Goal: Register for event/course

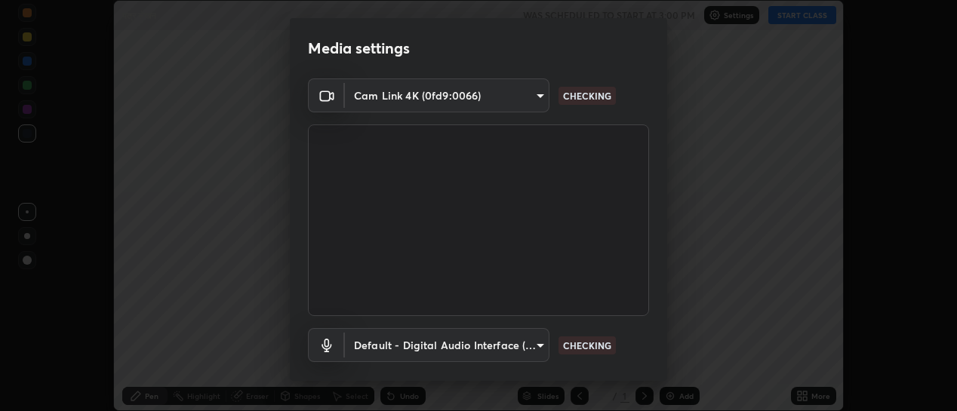
scroll to position [84, 0]
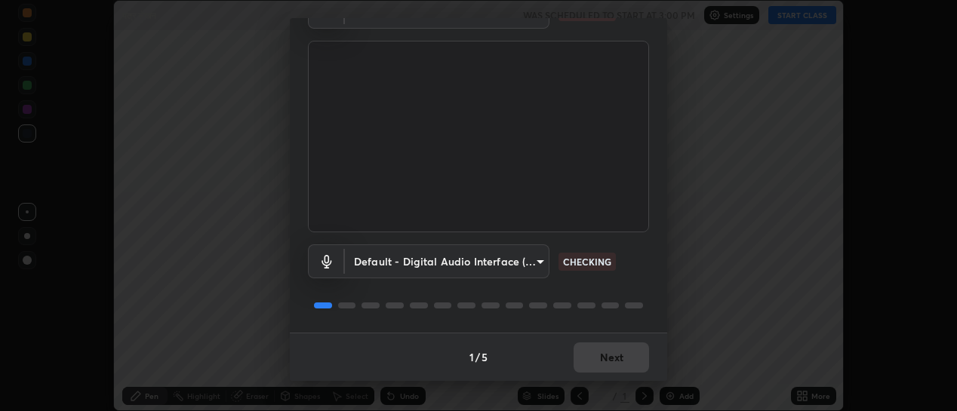
click at [596, 358] on div "1 / 5 Next" at bounding box center [478, 357] width 377 height 48
click at [603, 357] on button "Next" at bounding box center [611, 358] width 75 height 30
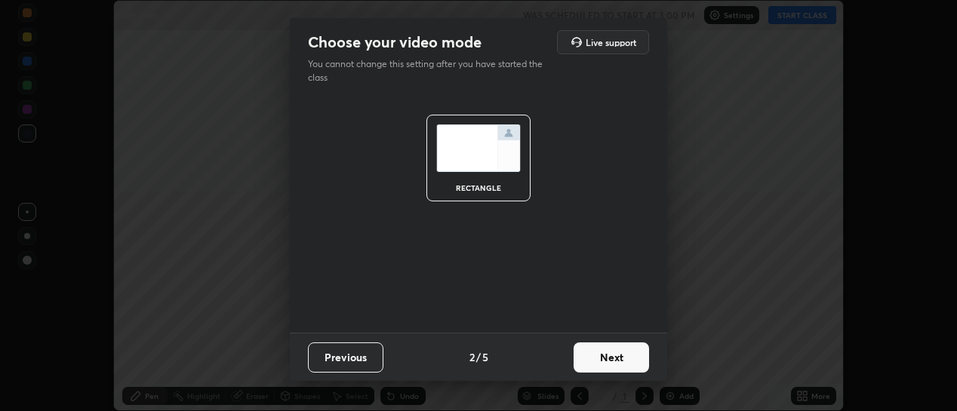
scroll to position [0, 0]
click at [607, 351] on button "Next" at bounding box center [611, 358] width 75 height 30
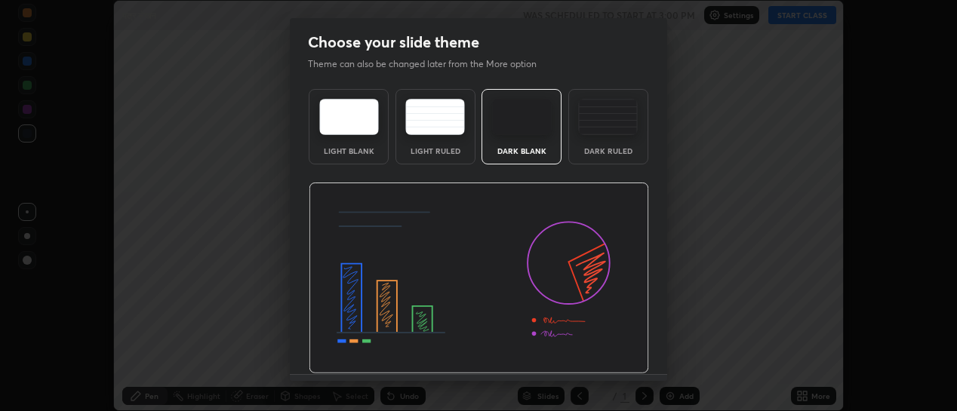
scroll to position [42, 0]
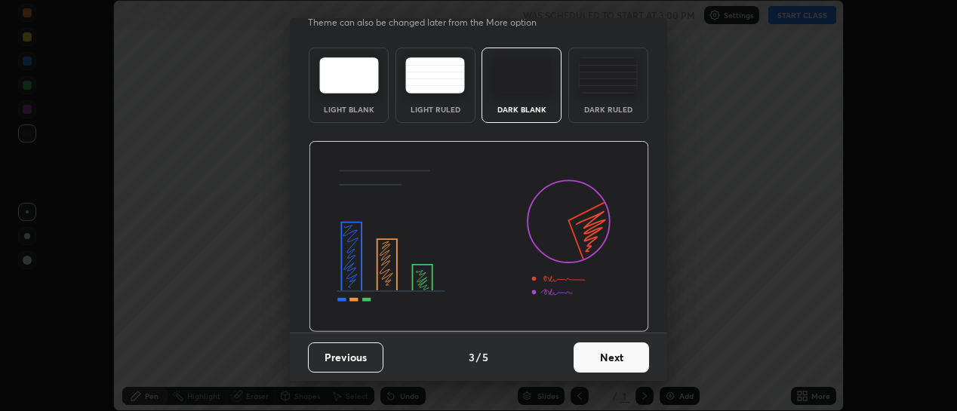
click at [605, 354] on button "Next" at bounding box center [611, 358] width 75 height 30
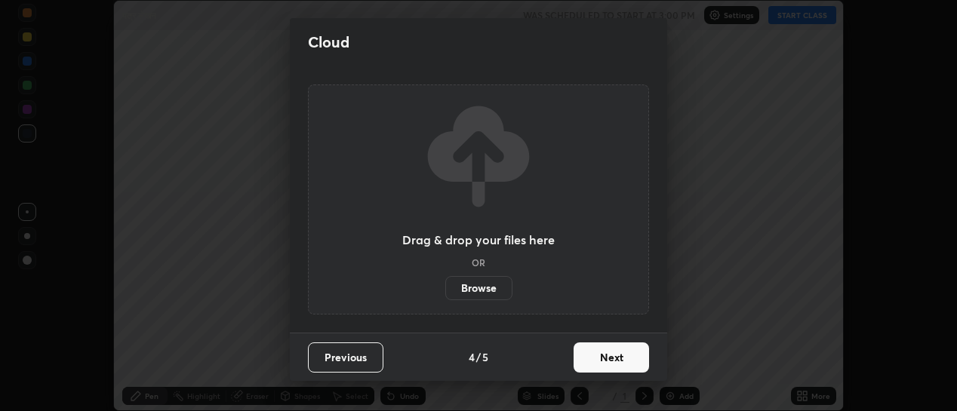
click at [605, 351] on button "Next" at bounding box center [611, 358] width 75 height 30
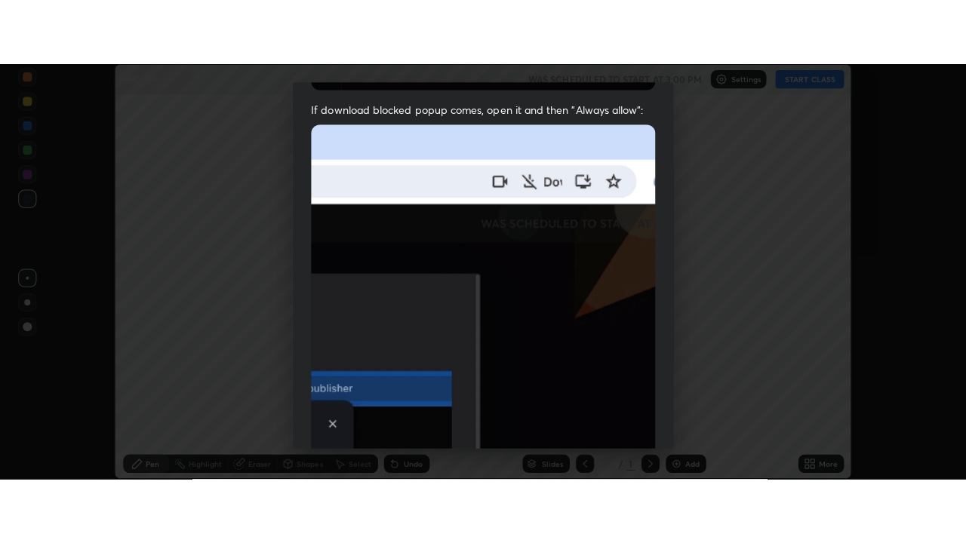
scroll to position [392, 0]
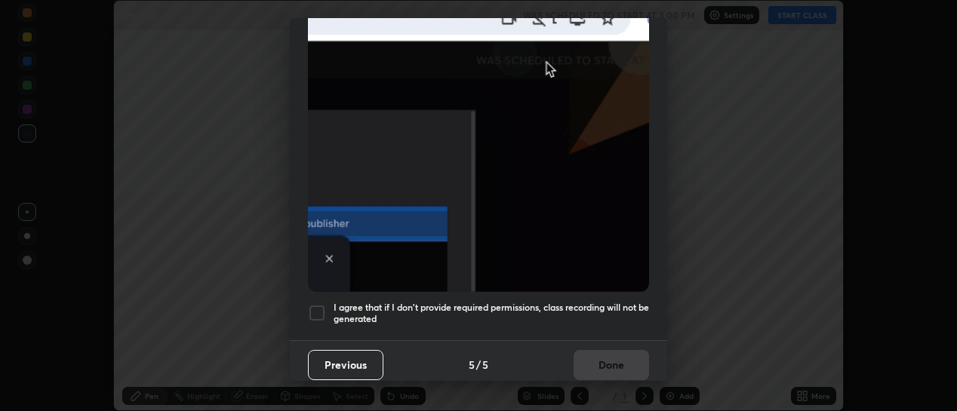
click at [320, 305] on div at bounding box center [317, 313] width 18 height 18
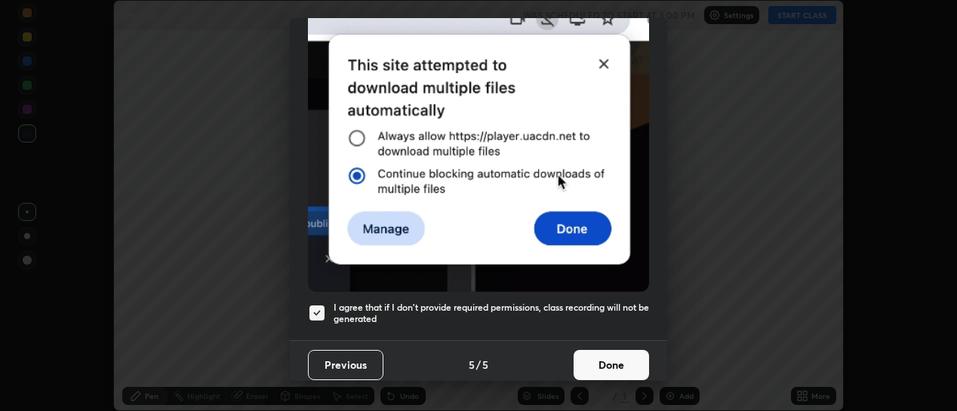
click at [614, 359] on button "Done" at bounding box center [611, 365] width 75 height 30
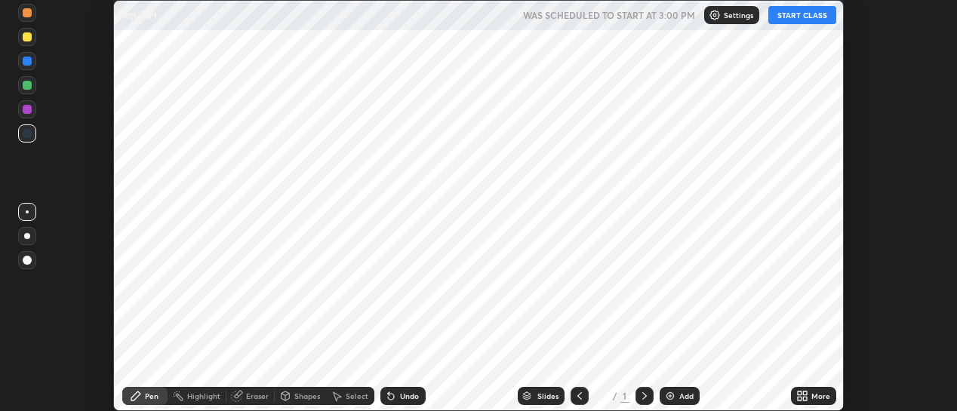
click at [793, 17] on button "START CLASS" at bounding box center [802, 15] width 68 height 18
click at [802, 400] on icon at bounding box center [800, 399] width 4 height 4
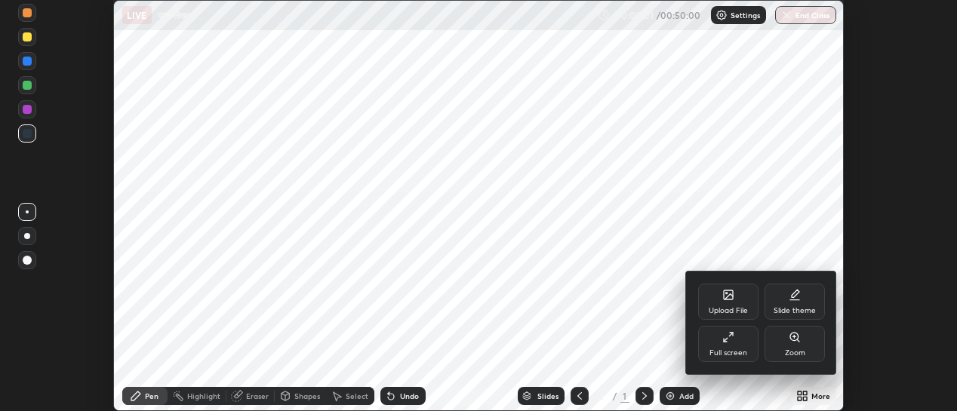
click at [727, 341] on icon at bounding box center [728, 337] width 12 height 12
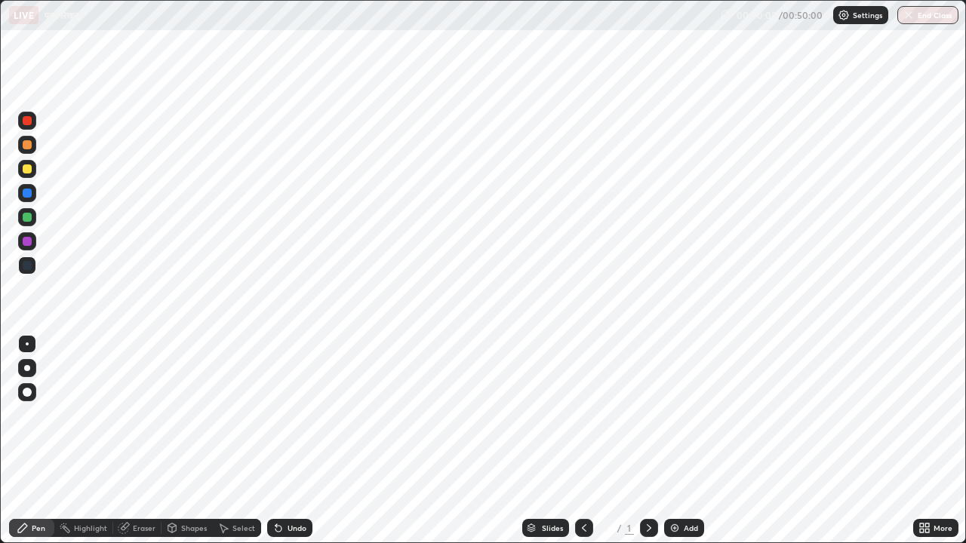
scroll to position [543, 966]
click at [677, 411] on img at bounding box center [675, 528] width 12 height 12
